Goal: Task Accomplishment & Management: Manage account settings

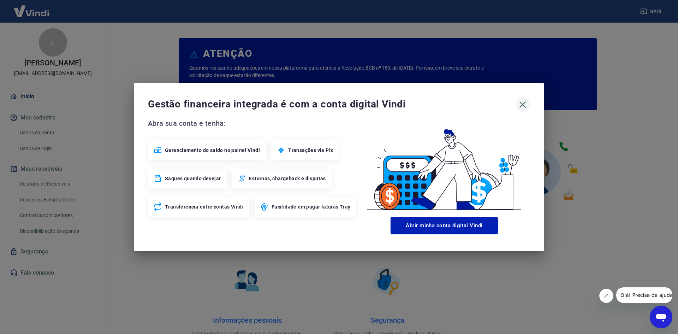
click at [523, 105] on icon "button" at bounding box center [522, 104] width 11 height 11
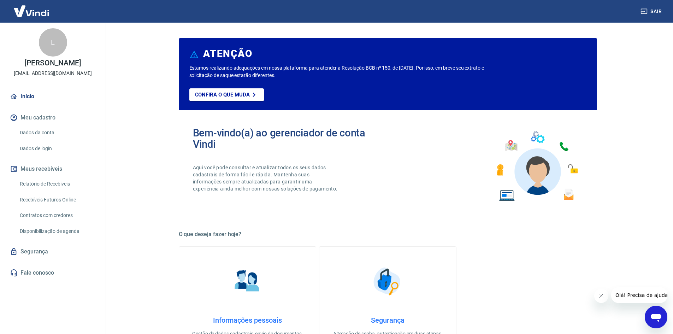
click at [41, 130] on link "Dados da conta" at bounding box center [57, 132] width 80 height 14
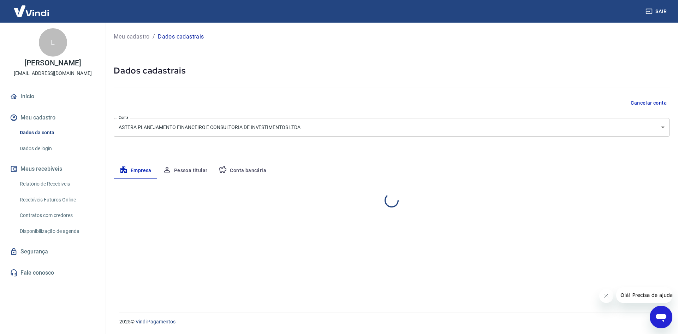
select select "DF"
select select "business"
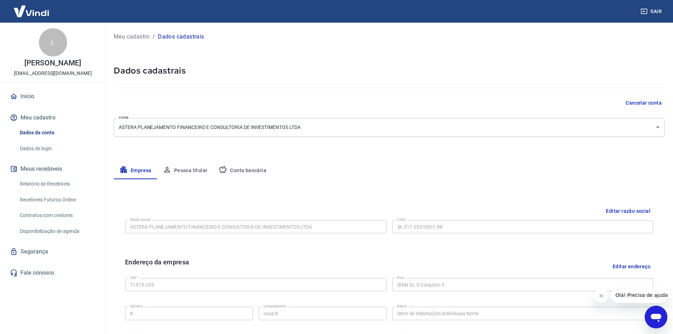
click at [52, 182] on link "Relatório de Recebíveis" at bounding box center [57, 184] width 80 height 14
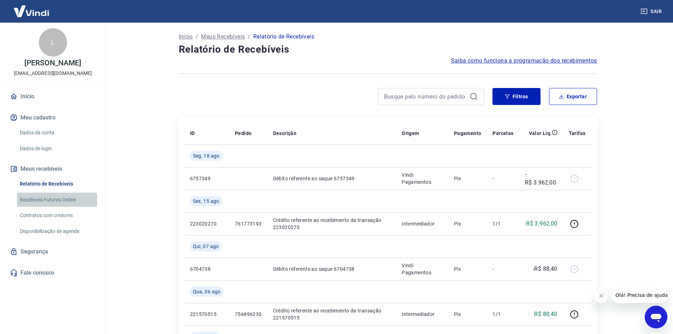
click at [54, 201] on link "Recebíveis Futuros Online" at bounding box center [57, 200] width 80 height 14
